Goal: Information Seeking & Learning: Learn about a topic

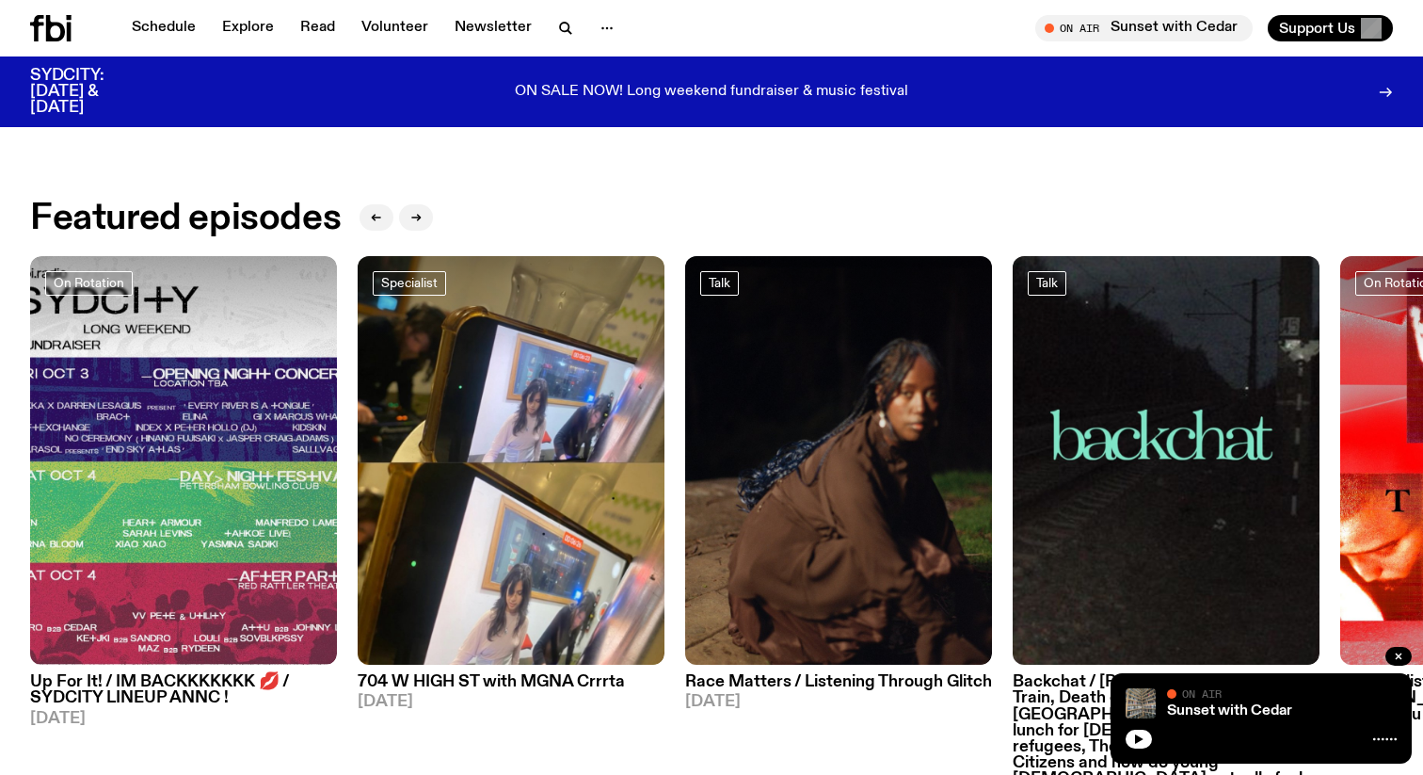
scroll to position [842, 0]
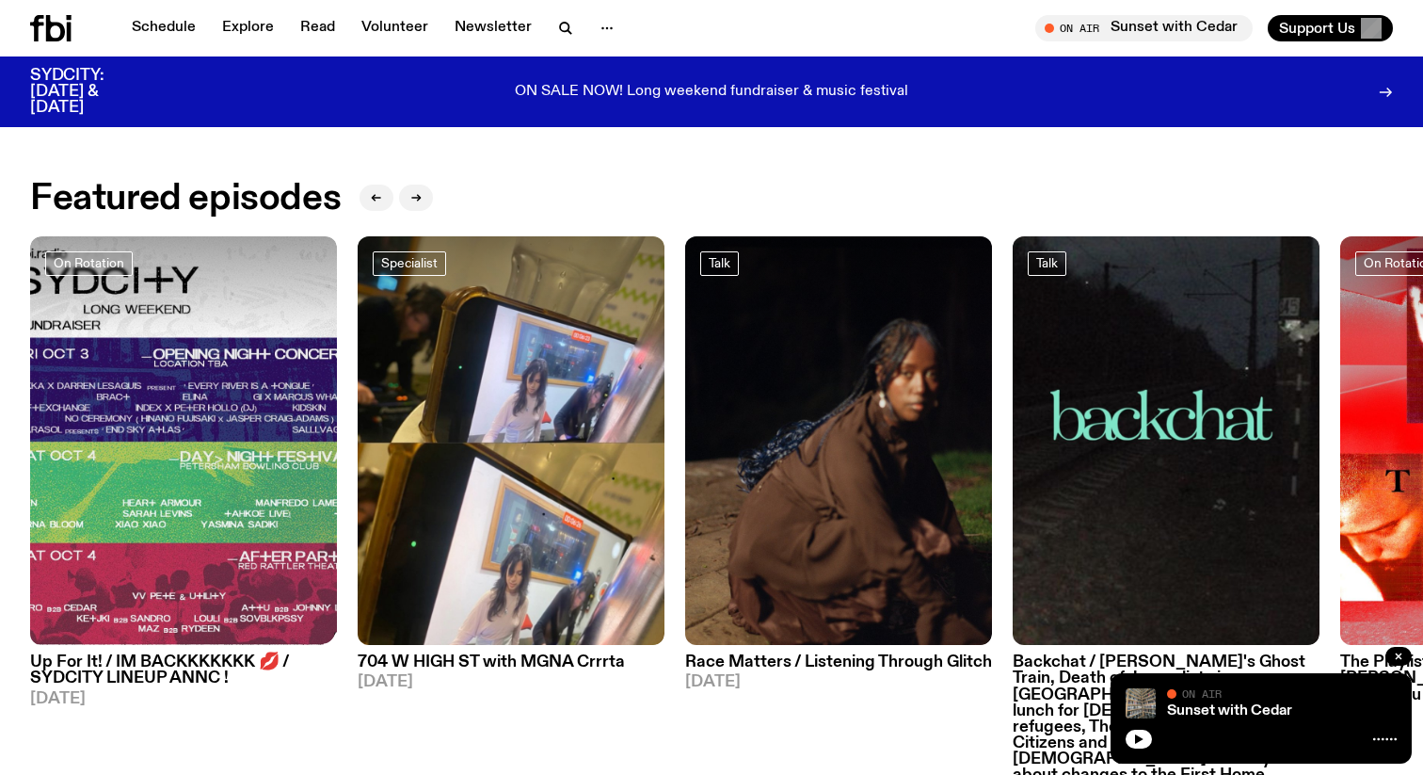
click at [165, 680] on h3 "Up For It! / IM BACKKKKKKK 💋 / SYDCITY LINEUP ANNC !" at bounding box center [183, 670] width 307 height 32
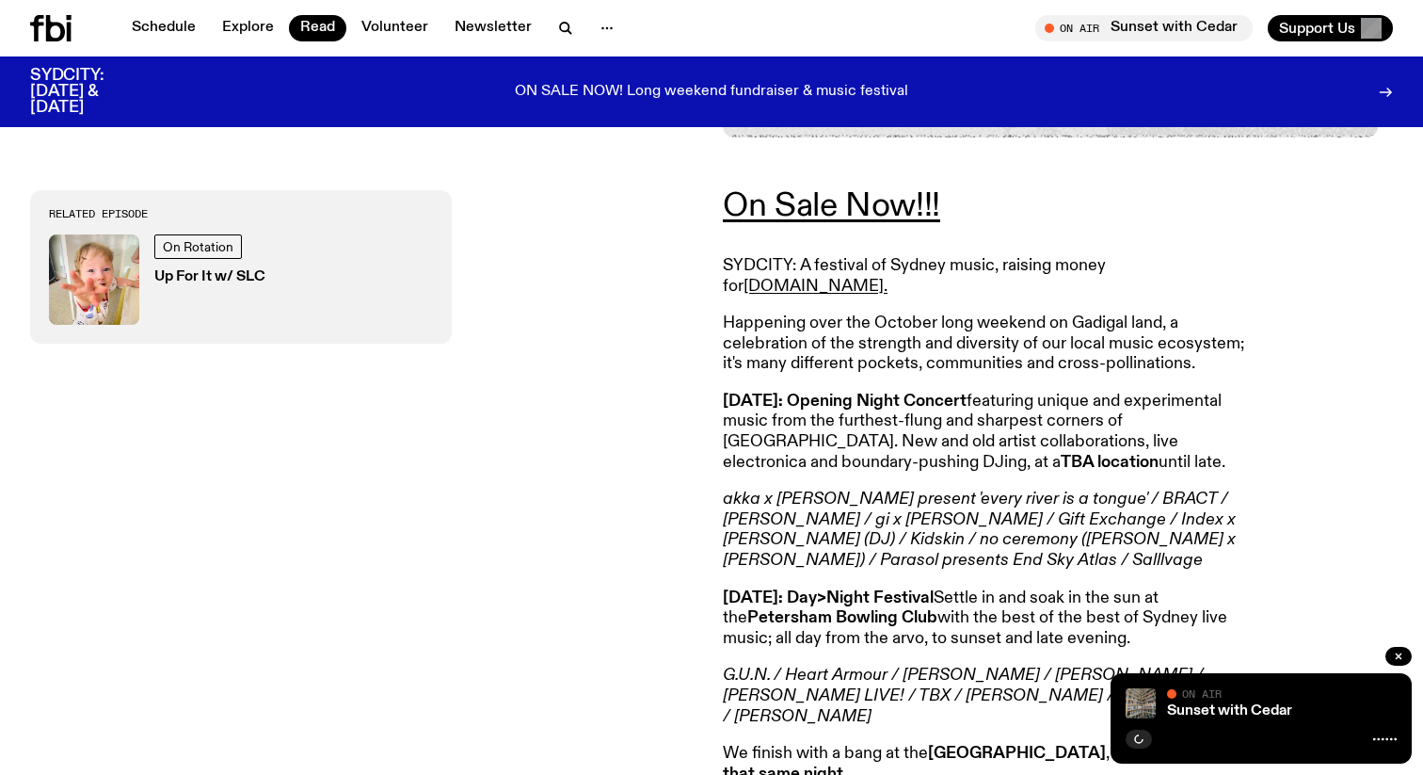
scroll to position [685, 0]
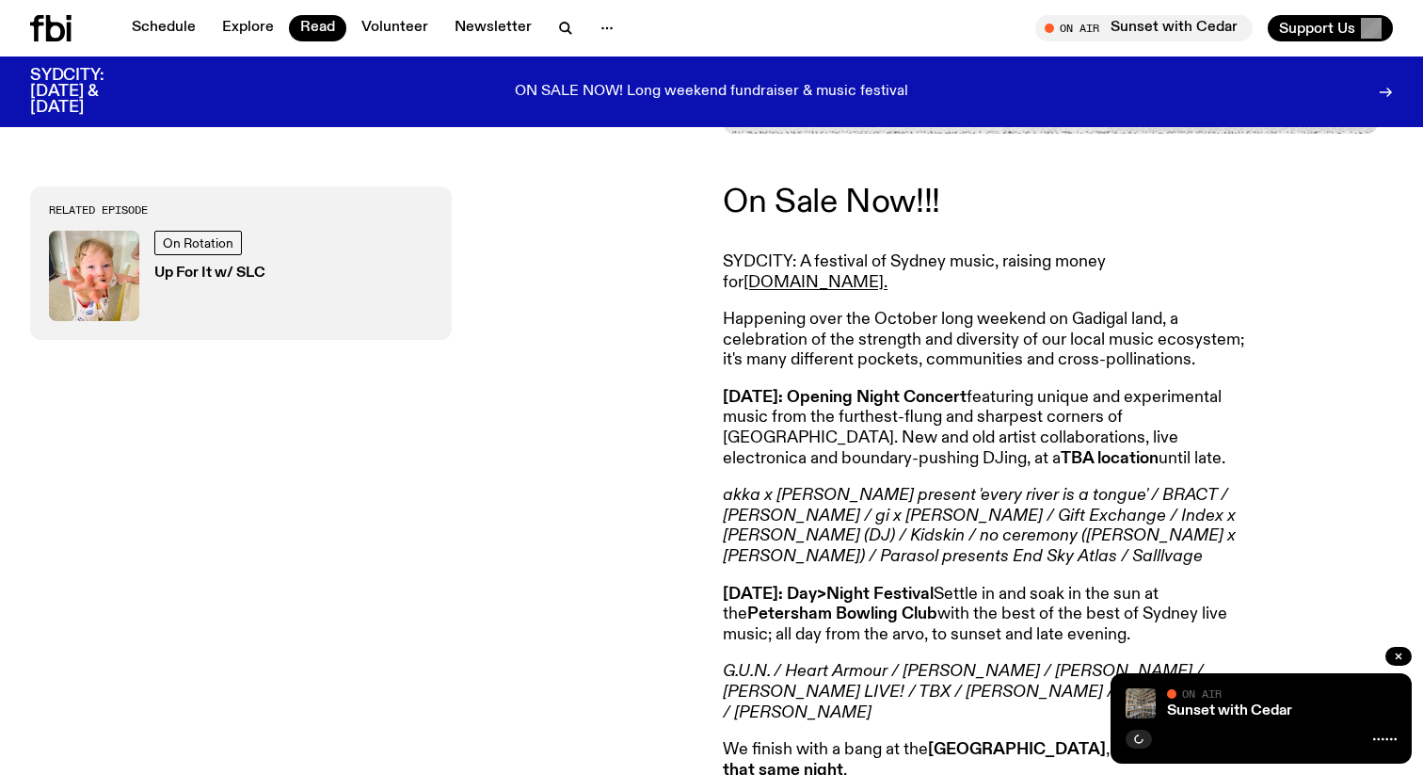
click at [799, 203] on link "On Sale Now!!!" at bounding box center [831, 202] width 217 height 34
click at [1000, 331] on p "Happening over the October long weekend on Gadigal land, a celebration of the s…" at bounding box center [994, 340] width 542 height 61
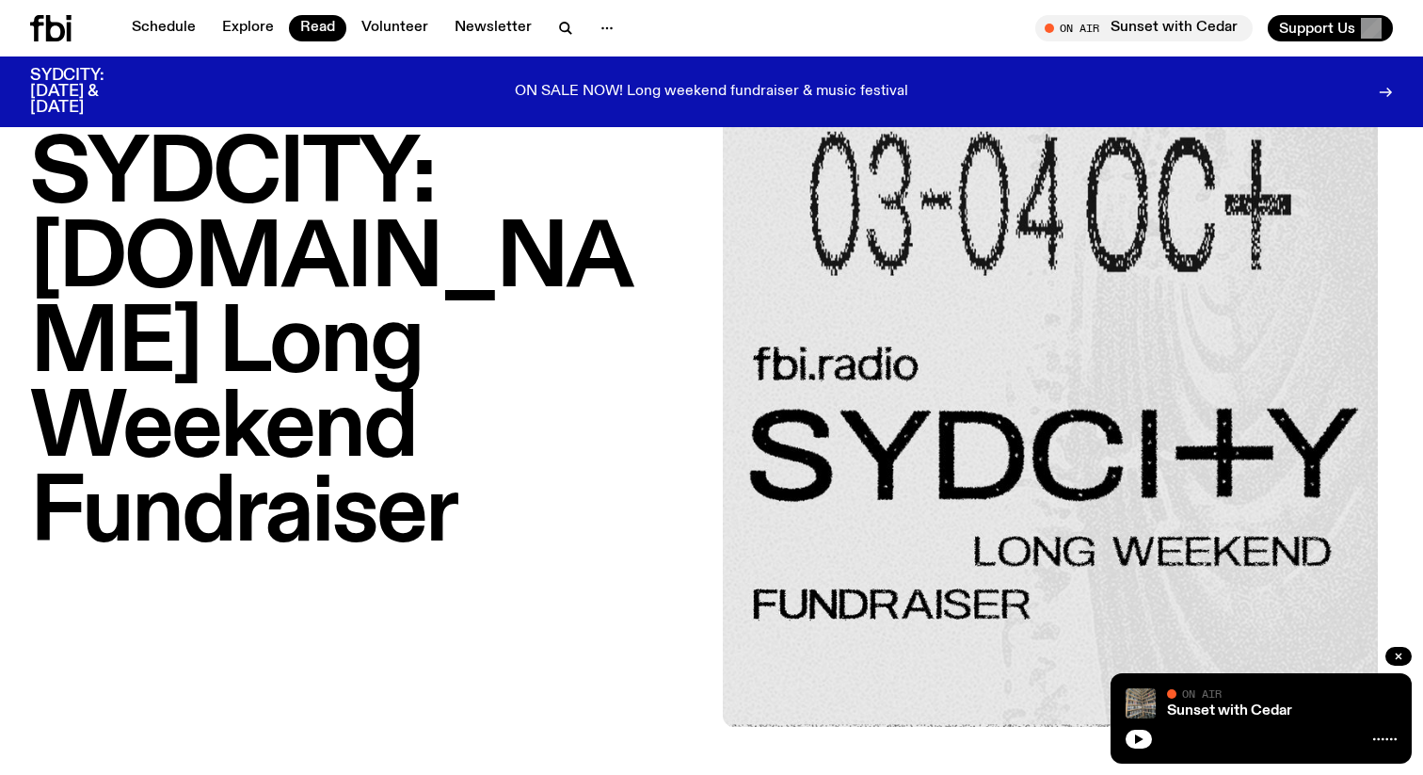
scroll to position [0, 0]
